Goal: Task Accomplishment & Management: Manage account settings

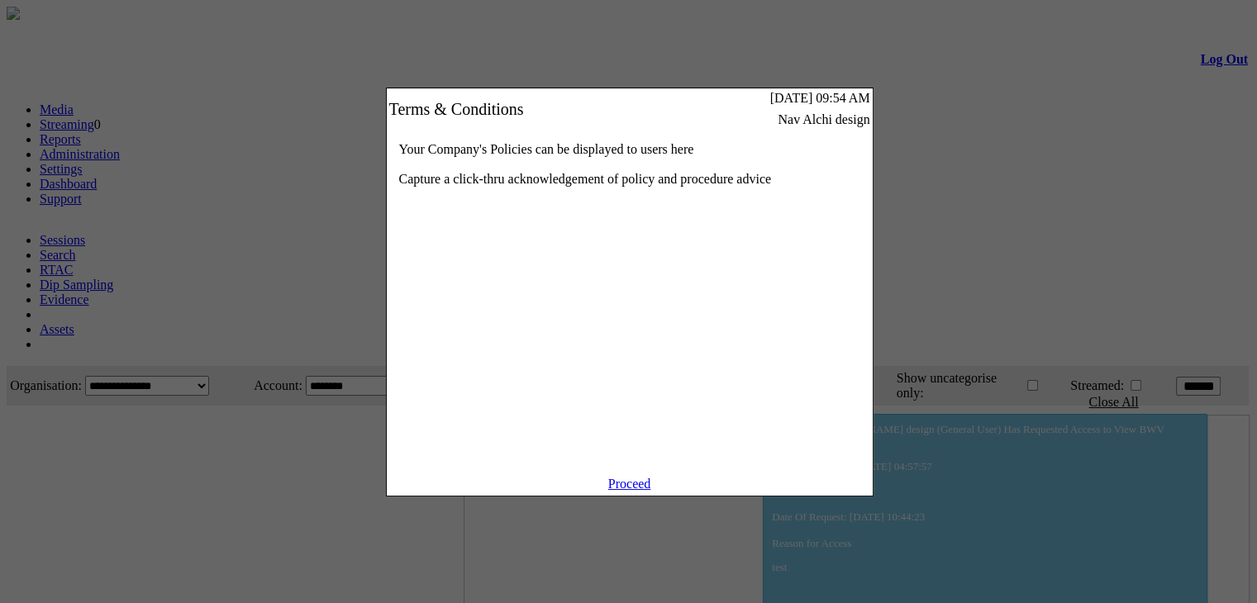
click at [615, 491] on link "Proceed" at bounding box center [629, 484] width 43 height 14
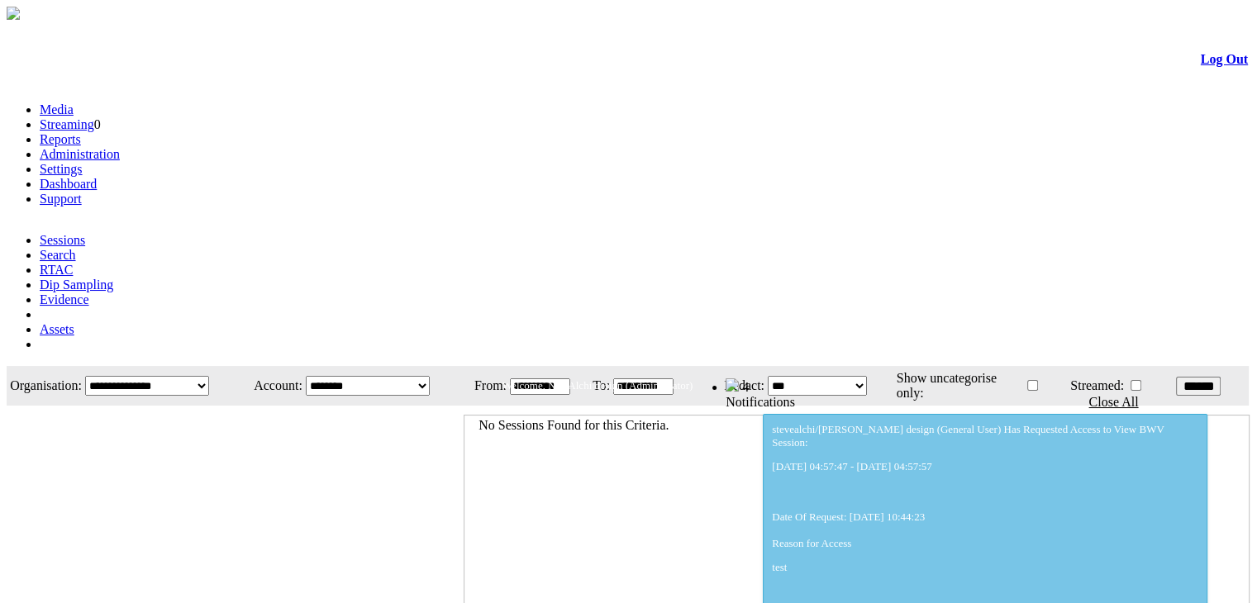
click at [120, 147] on link "Administration" at bounding box center [80, 154] width 80 height 14
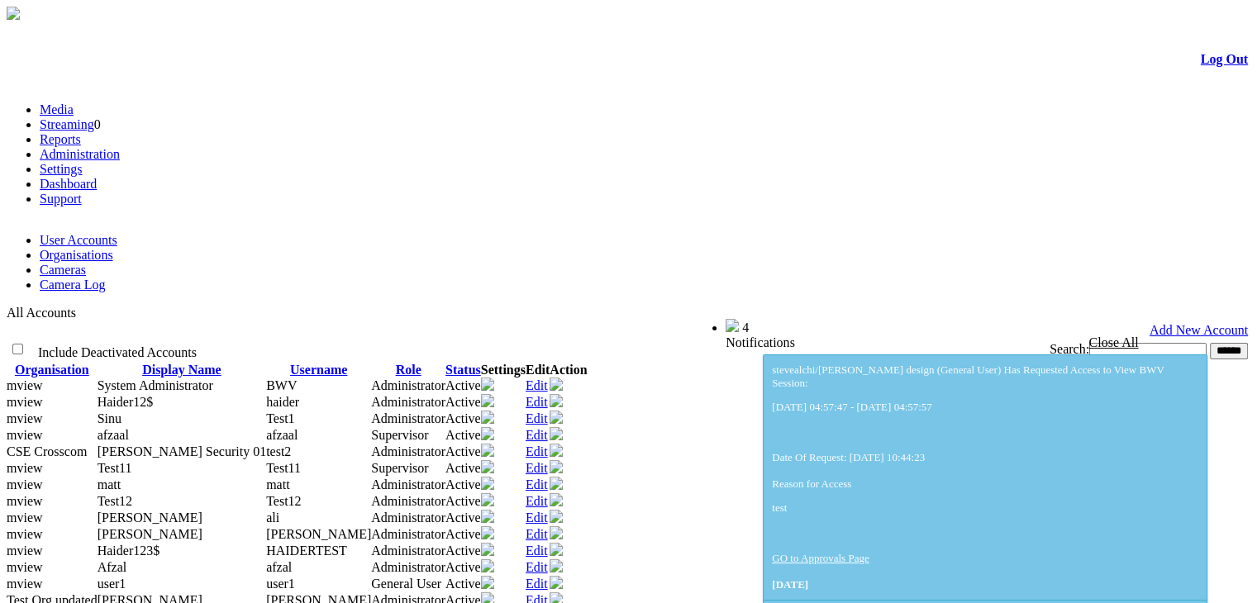
click at [86, 263] on link "Cameras" at bounding box center [63, 270] width 46 height 14
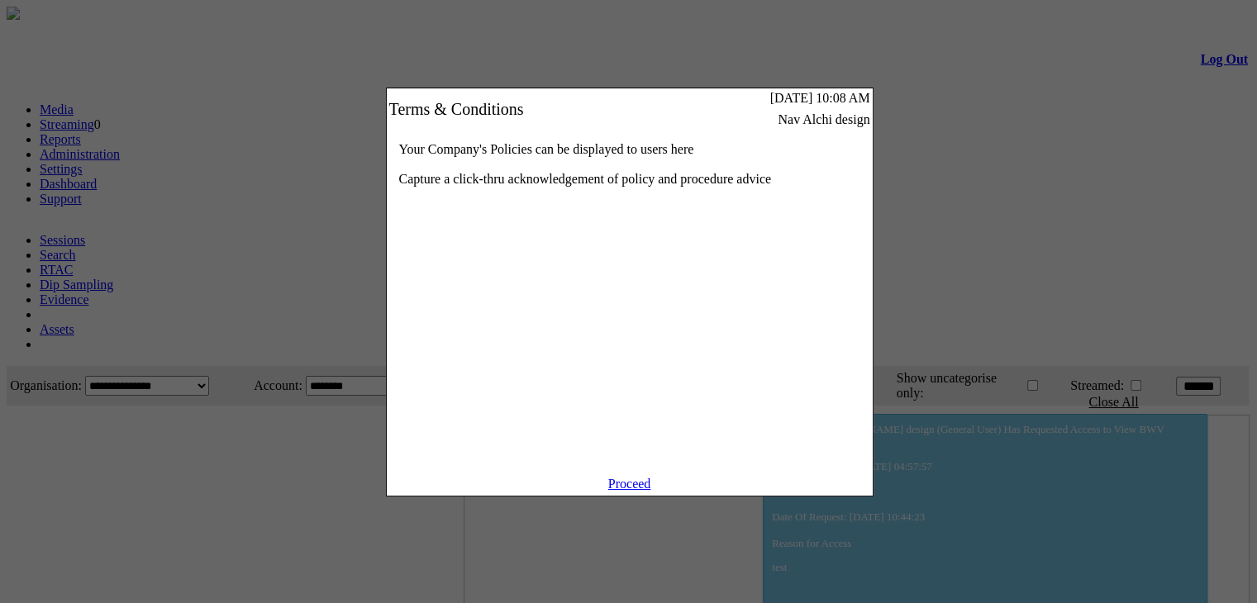
click at [633, 491] on link "Proceed" at bounding box center [629, 484] width 43 height 14
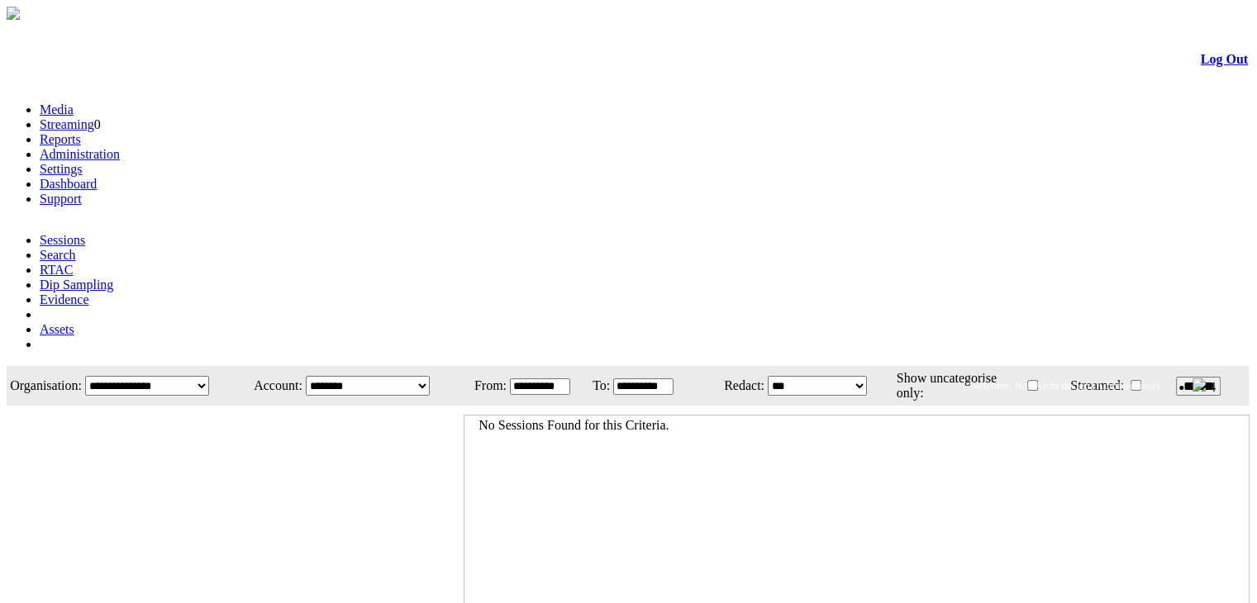
click at [120, 147] on link "Administration" at bounding box center [80, 154] width 80 height 14
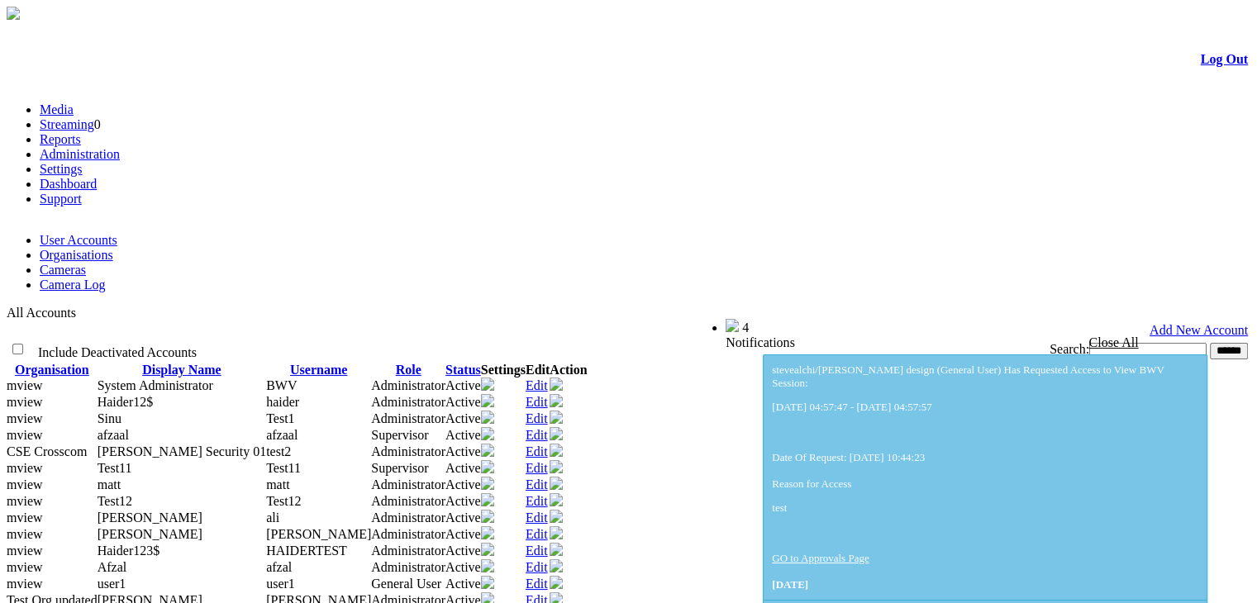
click at [86, 263] on link "Cameras" at bounding box center [63, 270] width 46 height 14
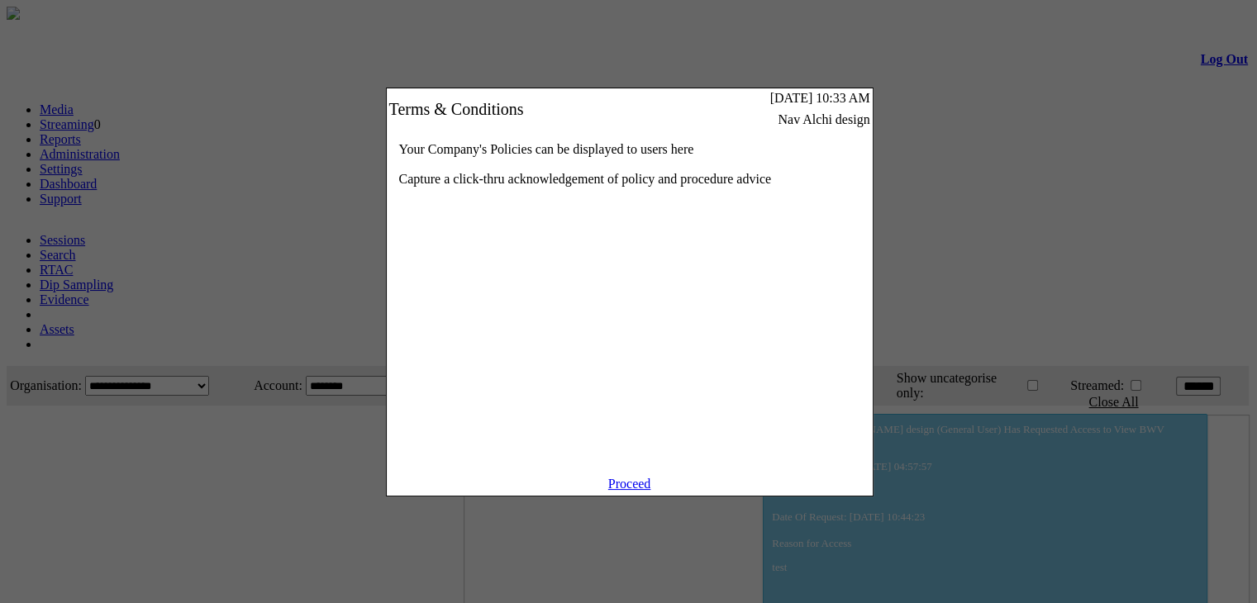
click at [630, 491] on link "Proceed" at bounding box center [629, 484] width 43 height 14
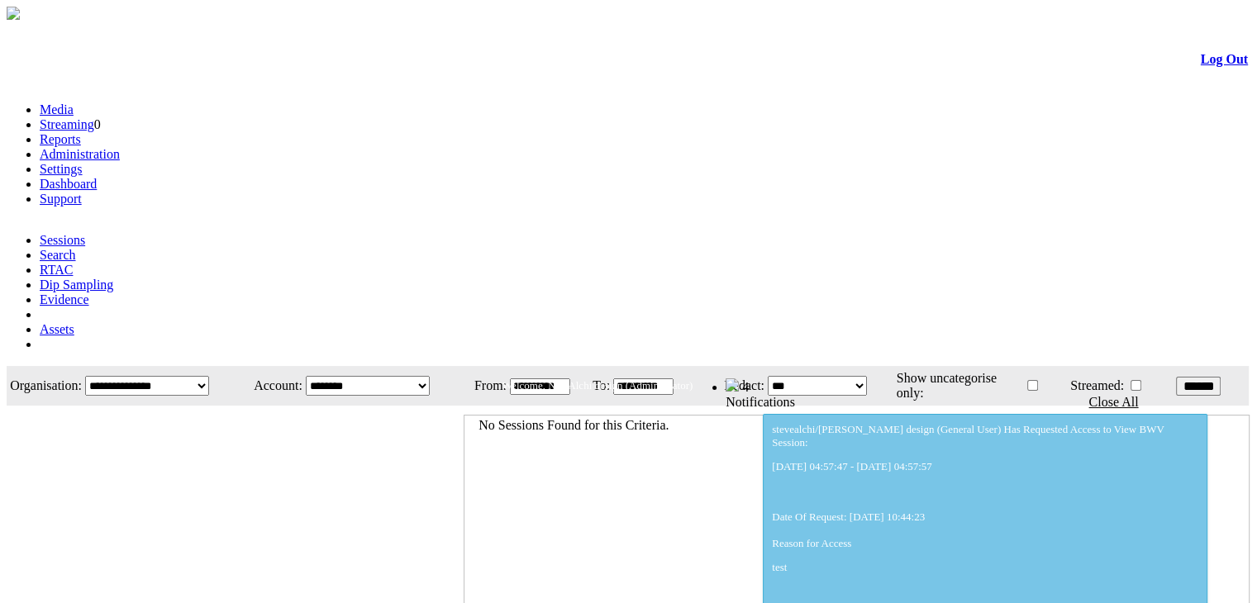
click at [120, 147] on link "Administration" at bounding box center [80, 154] width 80 height 14
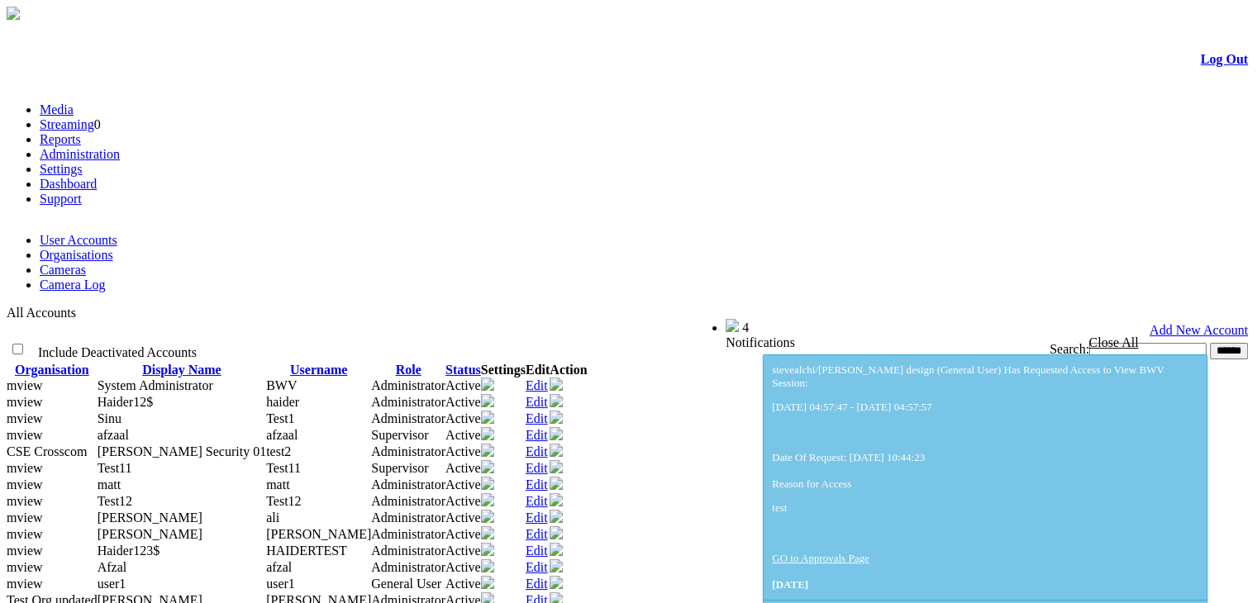
click at [86, 263] on link "Cameras" at bounding box center [63, 270] width 46 height 14
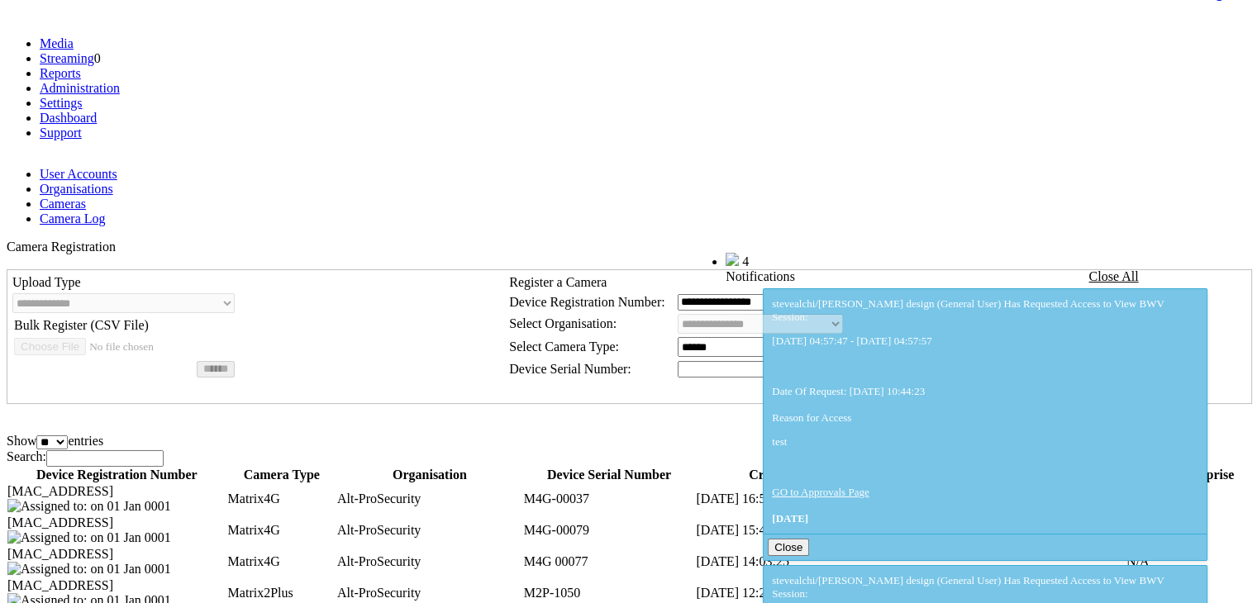
scroll to position [30, 0]
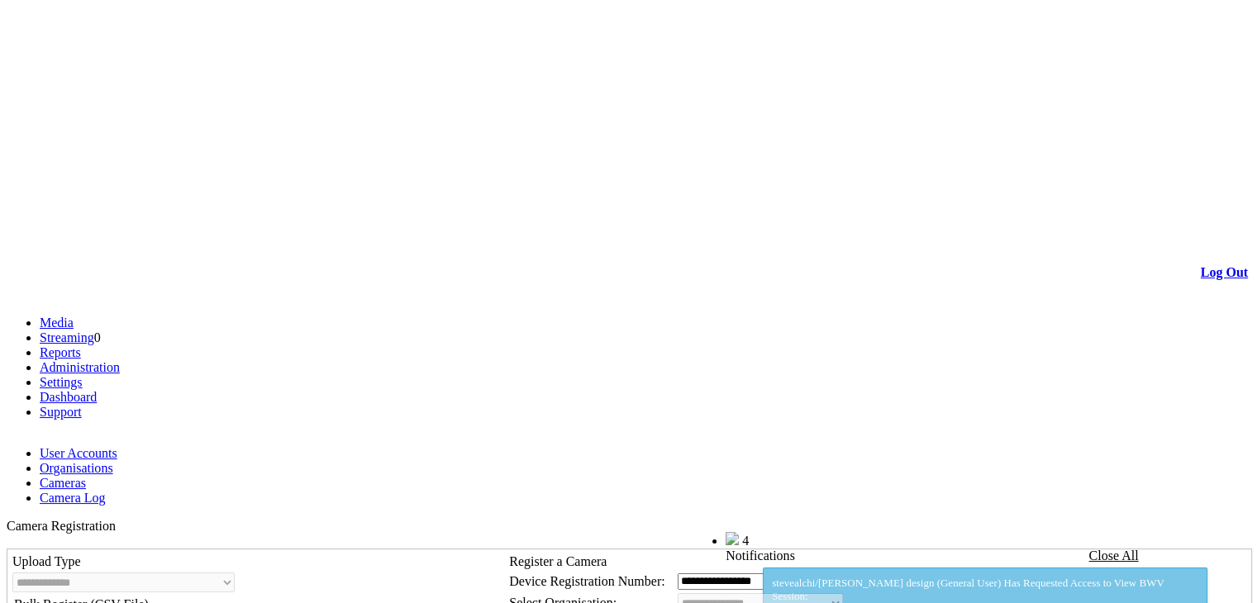
click at [96, 598] on span "Bulk Register (CSV File)" at bounding box center [81, 605] width 135 height 14
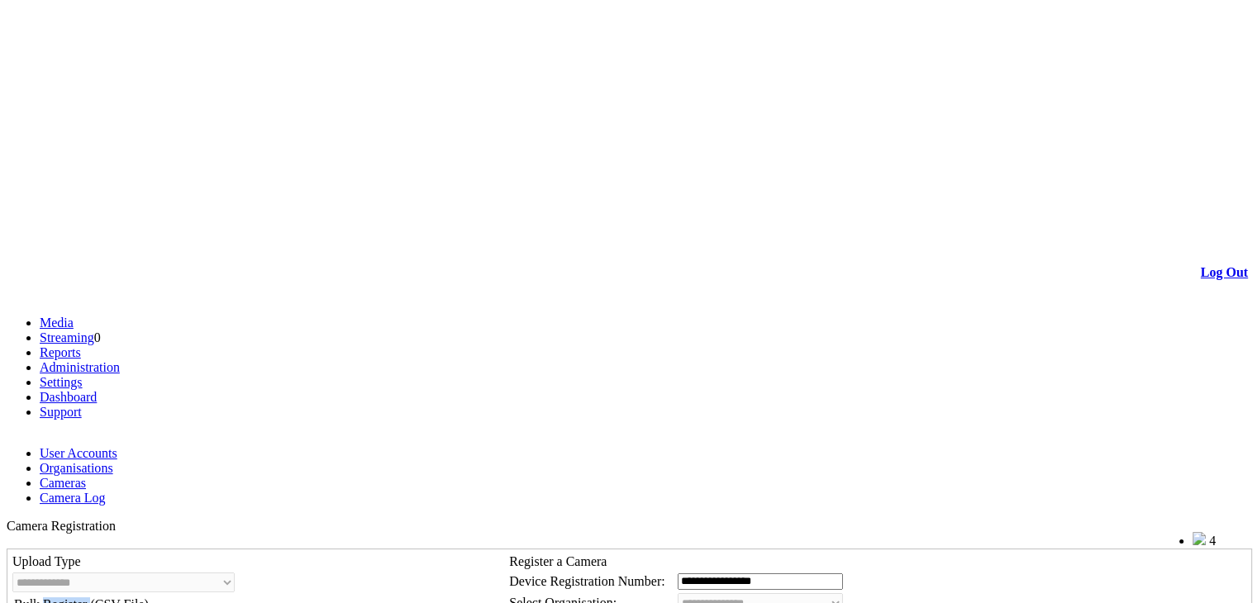
click at [96, 598] on span "Bulk Register (CSV File)" at bounding box center [81, 605] width 135 height 14
click at [1204, 265] on link "Log Out" at bounding box center [1224, 272] width 47 height 14
